Goal: Check status: Check status

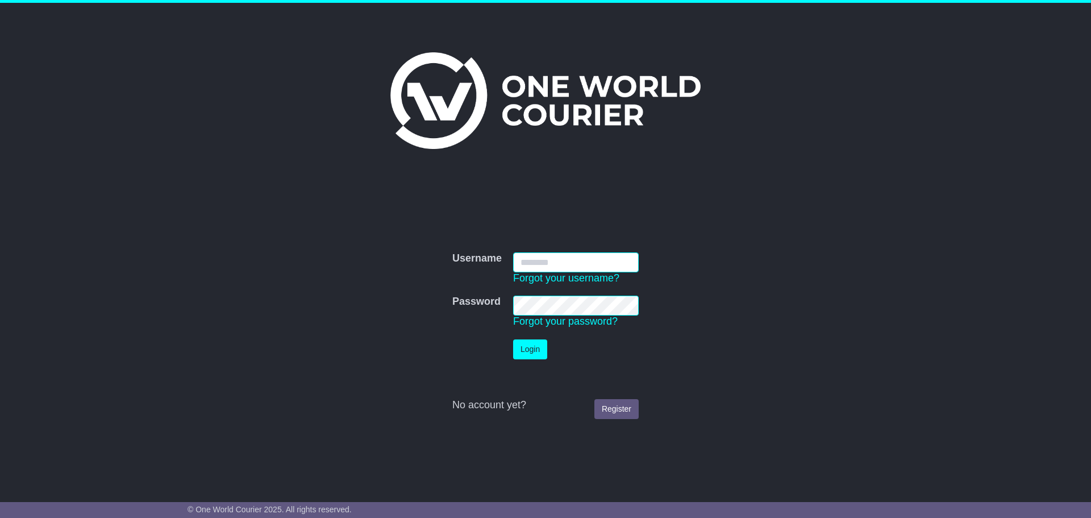
type input "**********"
click at [538, 352] on button "Login" at bounding box center [530, 349] width 34 height 20
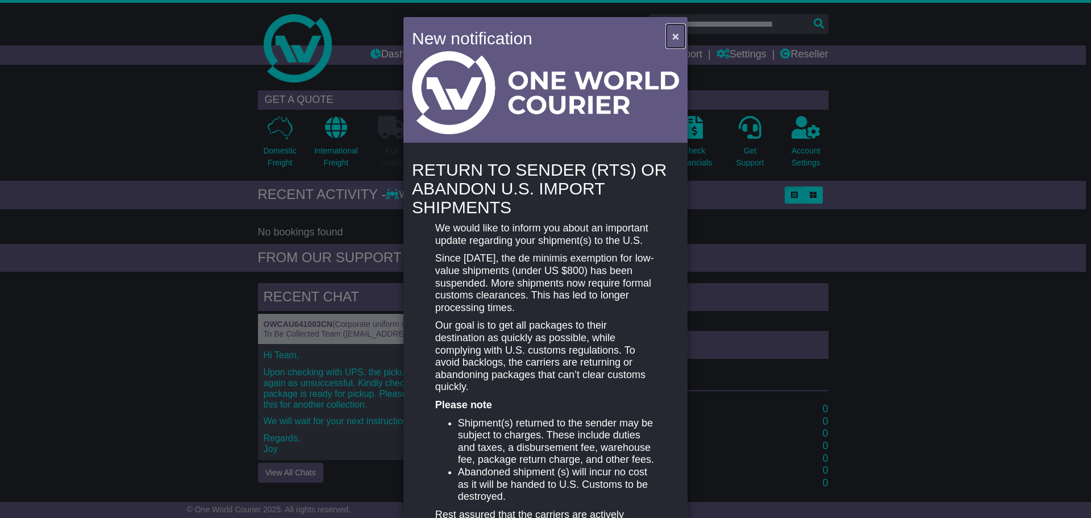
click at [673, 35] on span "×" at bounding box center [675, 36] width 7 height 13
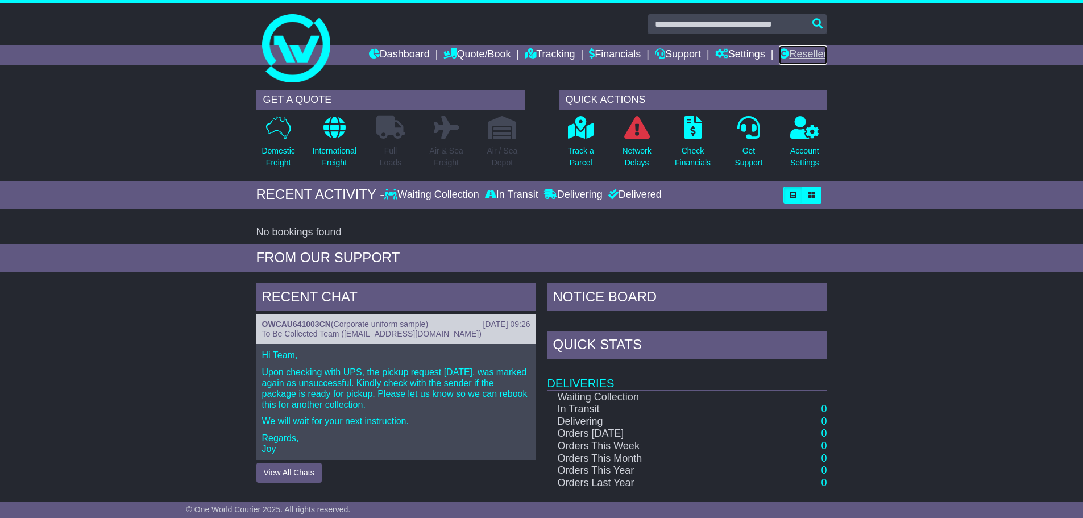
click at [799, 49] on link "Reseller" at bounding box center [803, 54] width 48 height 19
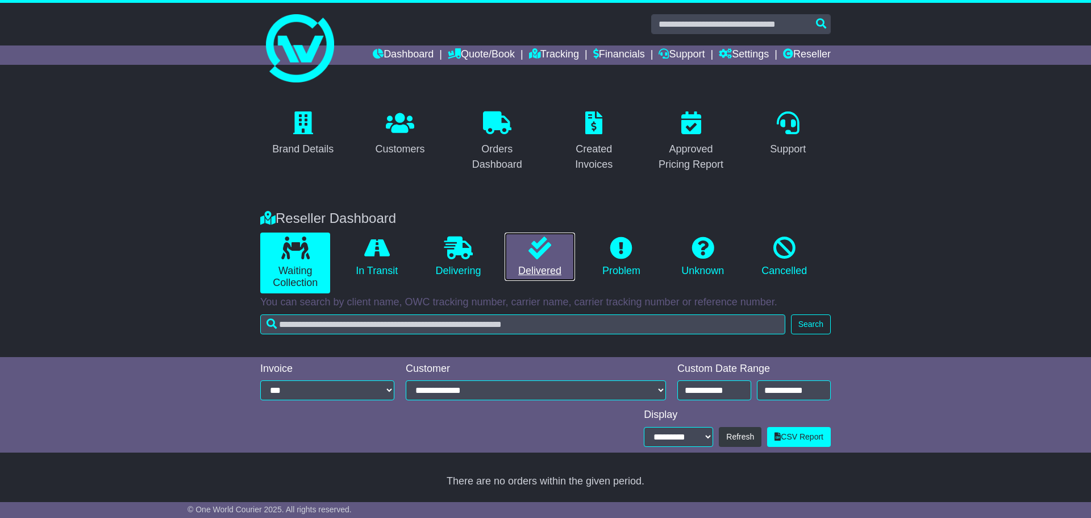
click at [519, 263] on link "Delivered" at bounding box center [540, 256] width 70 height 49
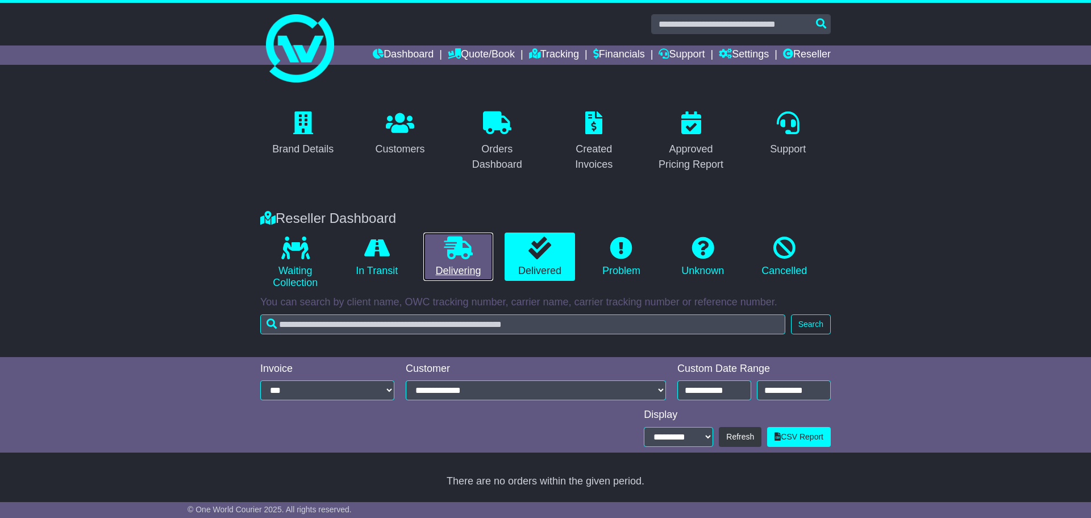
click at [479, 269] on link "Delivering" at bounding box center [458, 256] width 70 height 49
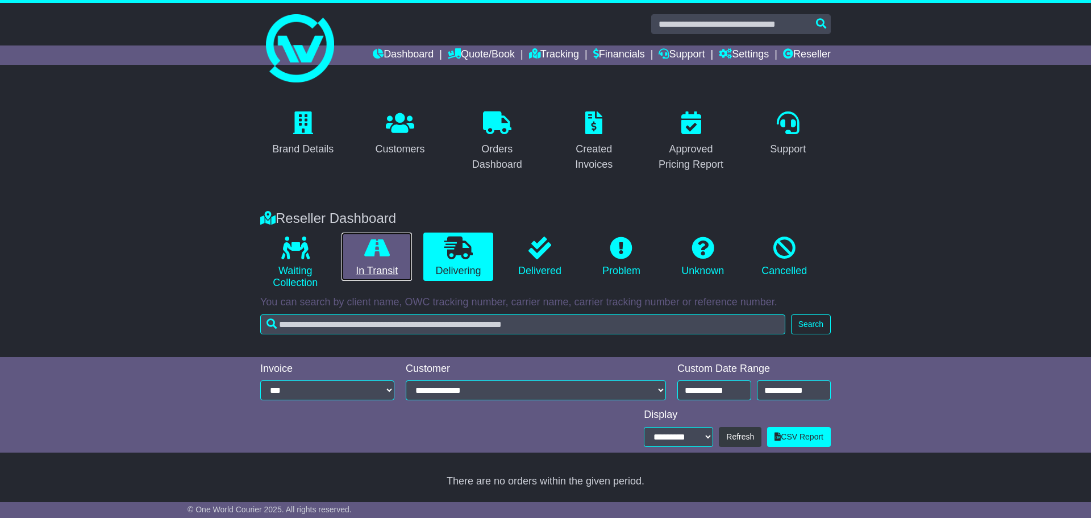
click at [375, 261] on link "In Transit" at bounding box center [377, 256] width 70 height 49
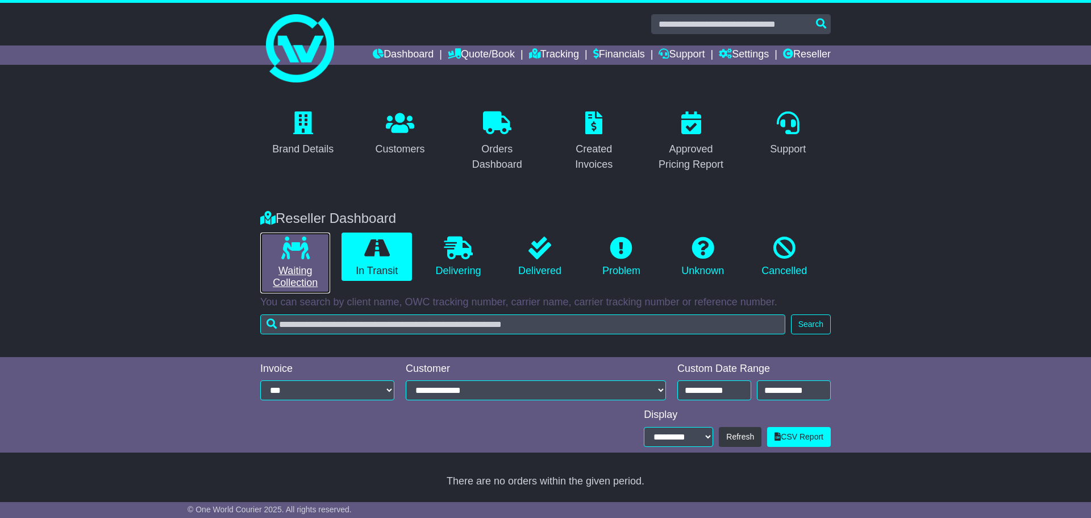
click at [304, 281] on link "Waiting Collection" at bounding box center [295, 262] width 70 height 61
